Goal: Find specific page/section: Find specific page/section

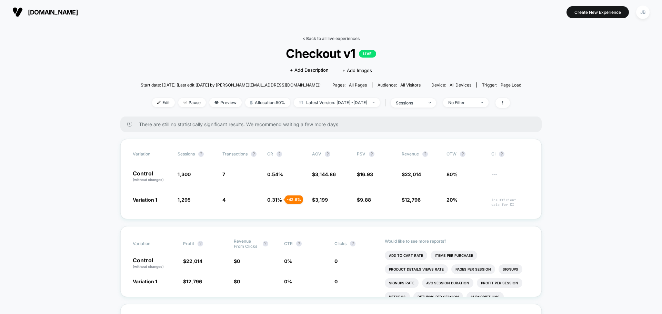
click at [304, 38] on link "< Back to all live experiences" at bounding box center [330, 38] width 57 height 5
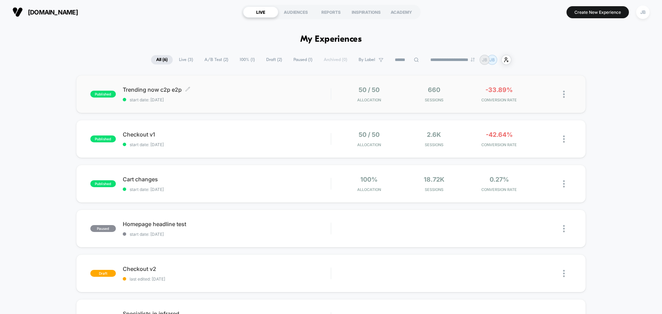
click at [240, 90] on span "Trending now c2p e2p Click to edit experience details" at bounding box center [227, 89] width 208 height 7
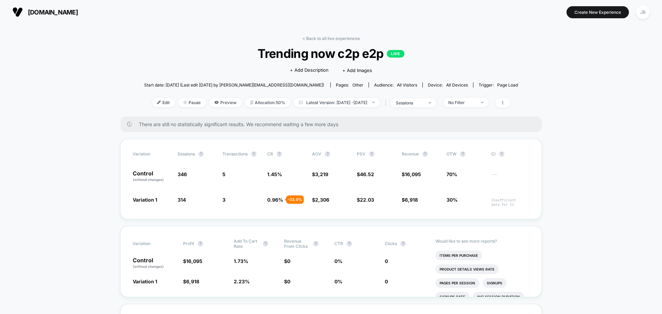
click at [309, 38] on link "< Back to all live experiences" at bounding box center [330, 38] width 57 height 5
